Goal: Task Accomplishment & Management: Complete application form

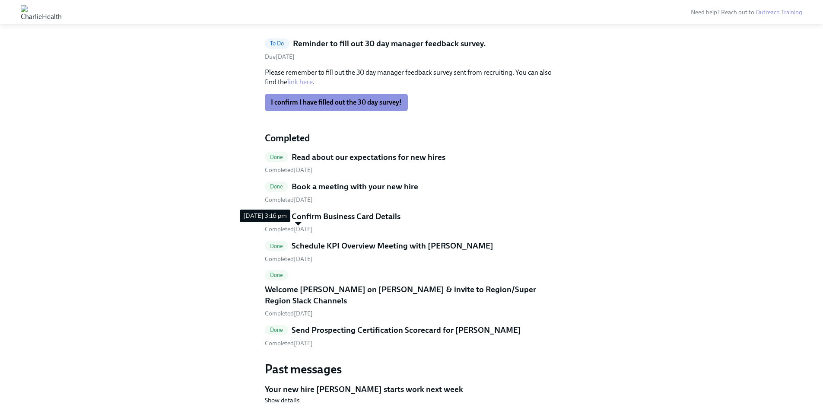
scroll to position [259, 0]
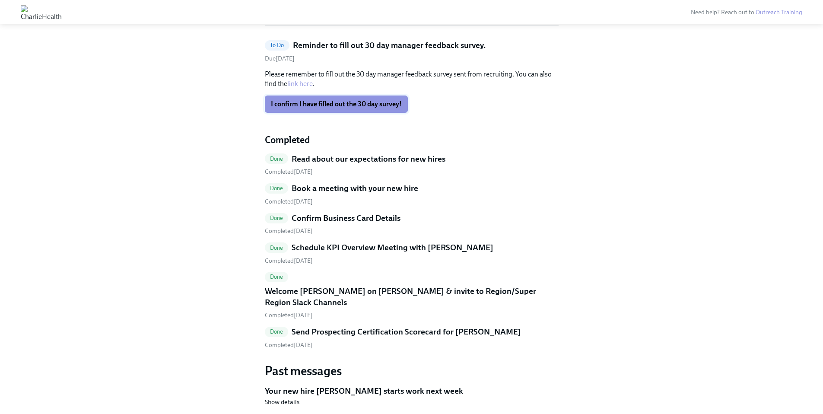
click at [326, 105] on span "I confirm I have filled out the 30 day survey!" at bounding box center [336, 104] width 131 height 9
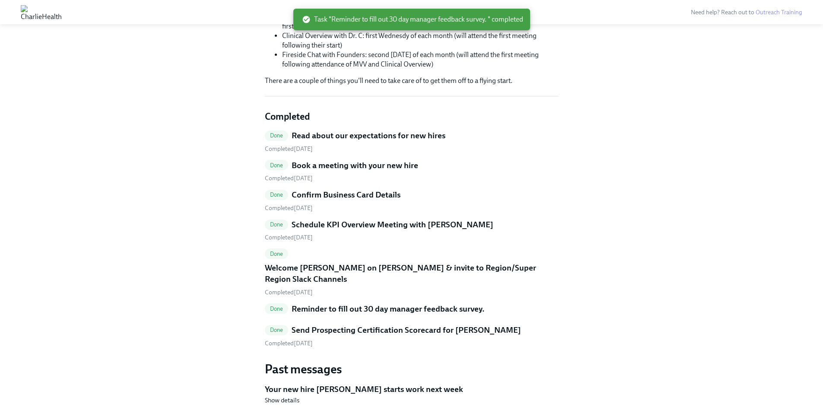
scroll to position [0, 0]
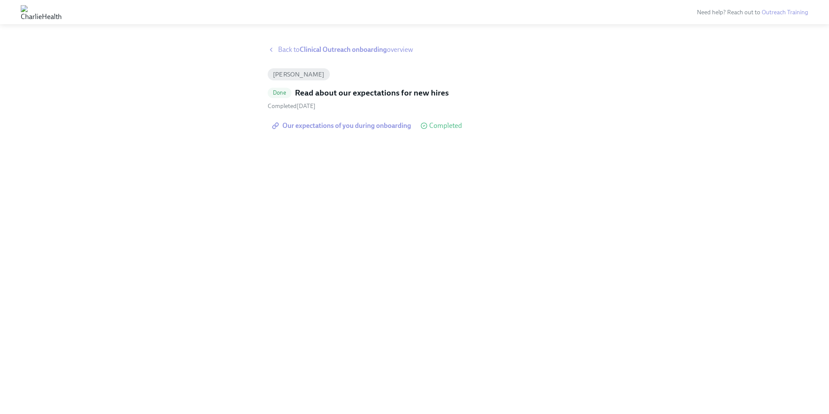
click at [297, 50] on span "Back to Clinical Outreach onboarding overview" at bounding box center [345, 50] width 135 height 10
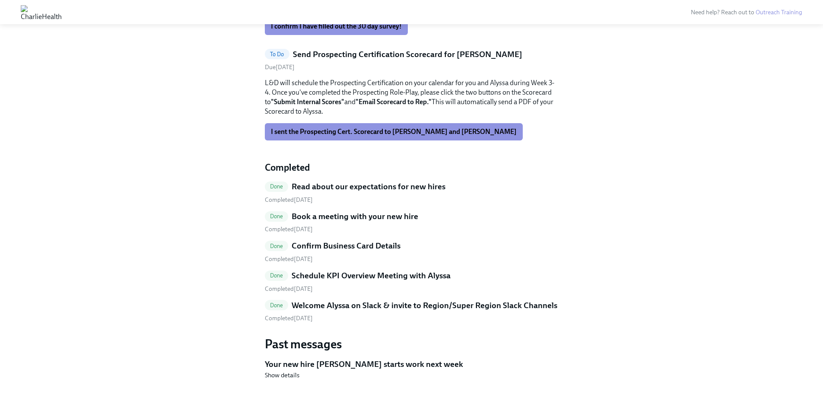
scroll to position [252, 0]
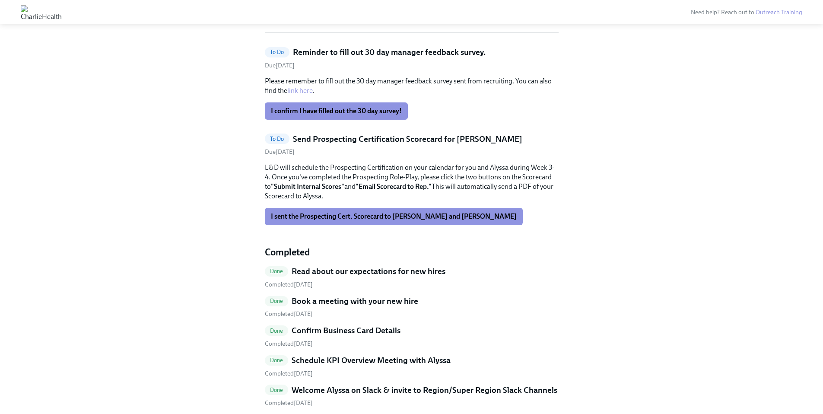
click at [299, 89] on link "link here" at bounding box center [299, 90] width 25 height 8
click at [313, 109] on span "I confirm I have filled out the 30 day survey!" at bounding box center [336, 111] width 131 height 9
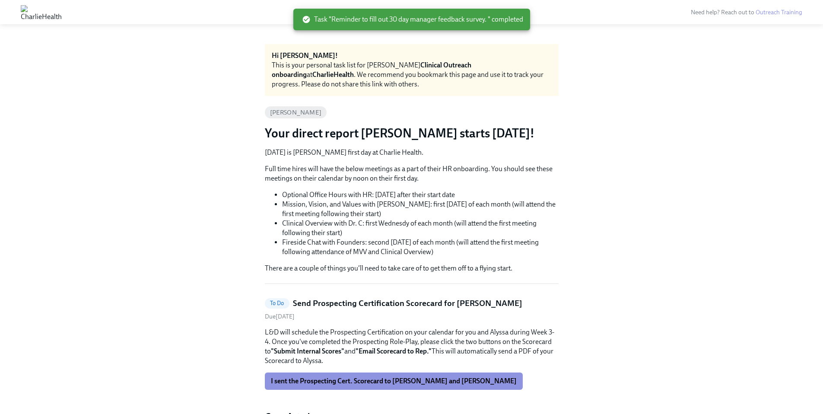
scroll to position [0, 0]
